Goal: Navigation & Orientation: Go to known website

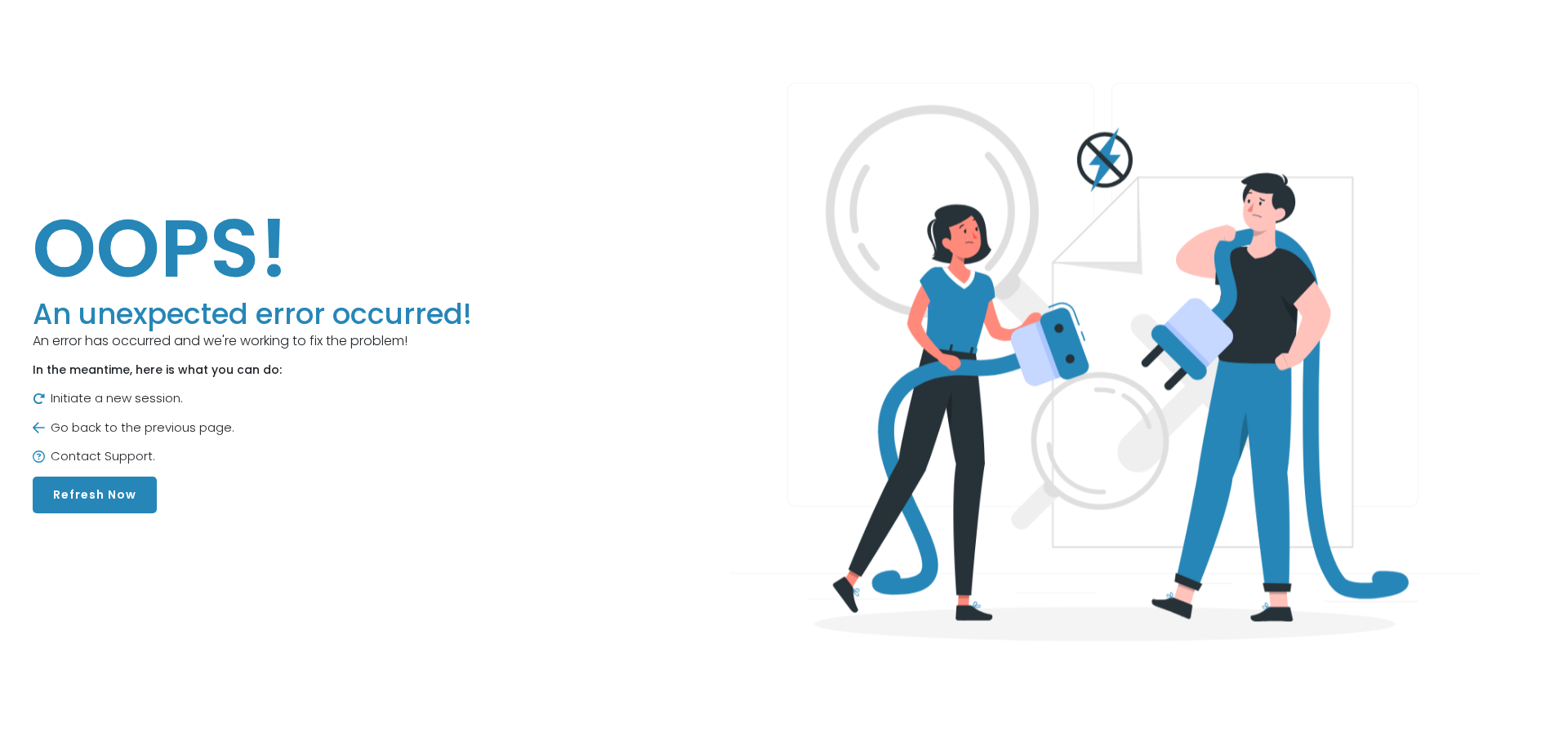
click at [83, 493] on button "Refresh Now" at bounding box center [95, 496] width 124 height 37
